Goal: Information Seeking & Learning: Find specific fact

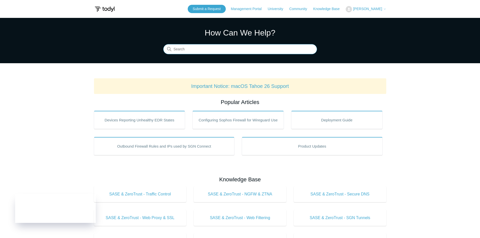
click at [229, 50] on input "Search" at bounding box center [240, 49] width 154 height 10
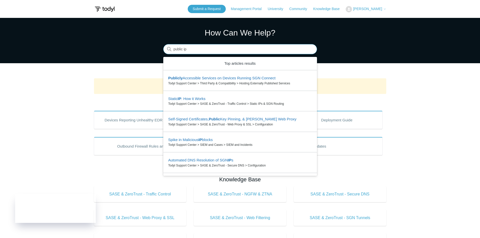
type input "public ip"
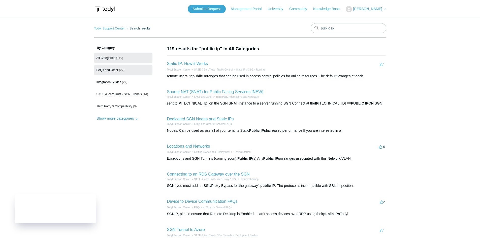
click at [112, 68] on link "FAQs and Other (27)" at bounding box center [123, 70] width 58 height 10
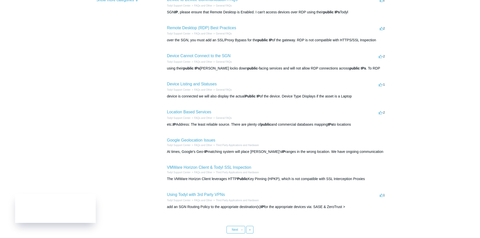
scroll to position [126, 0]
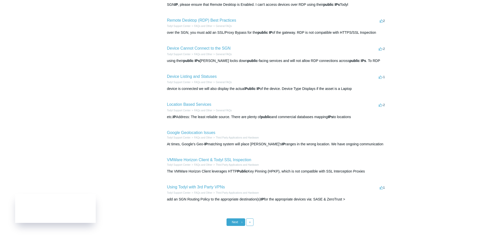
click at [237, 222] on span "Next" at bounding box center [235, 222] width 6 height 4
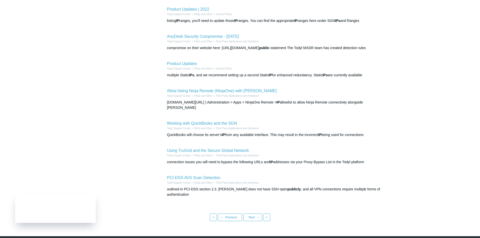
scroll to position [144, 0]
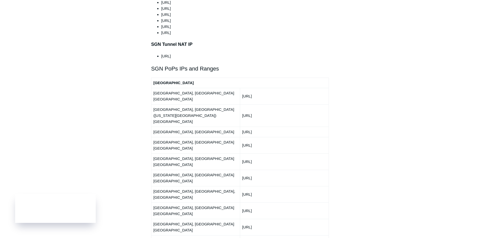
scroll to position [554, 0]
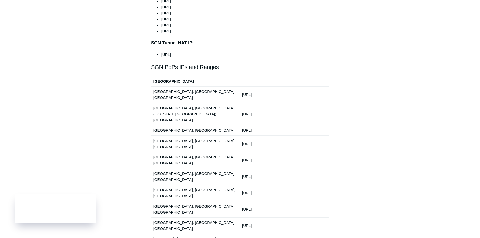
click at [255, 136] on td "150.252.242.0/24" at bounding box center [284, 144] width 89 height 16
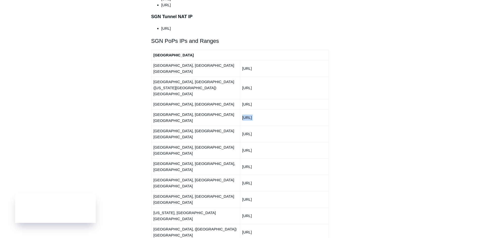
scroll to position [579, 0]
copy tbody "150.252.242.0/24"
click at [374, 104] on div "Articles in this section Deployment Guide Outbound Firewall Rules and IPs used …" at bounding box center [240, 131] width 292 height 1330
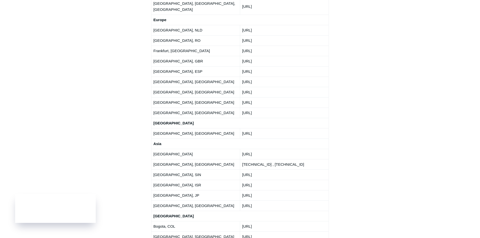
scroll to position [932, 0]
